Goal: Transaction & Acquisition: Purchase product/service

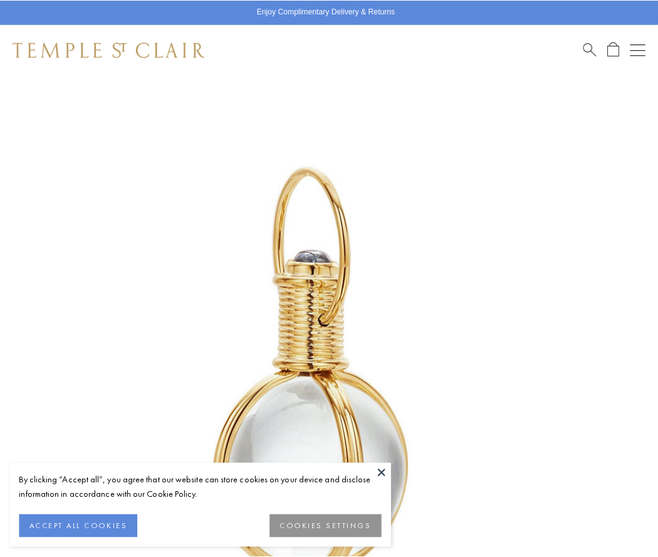
scroll to position [327, 0]
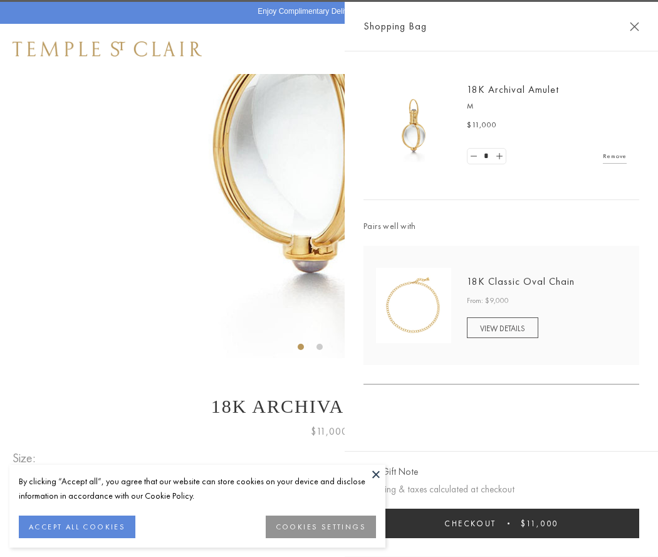
click at [501, 522] on button "Checkout $11,000" at bounding box center [502, 522] width 276 height 29
